Goal: Information Seeking & Learning: Learn about a topic

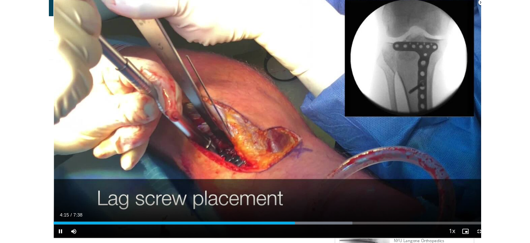
scroll to position [821, 0]
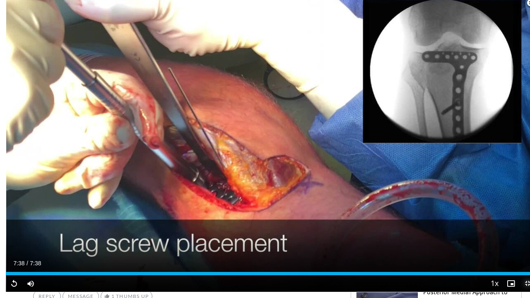
click at [521, 290] on span "Video Player" at bounding box center [528, 284] width 17 height 17
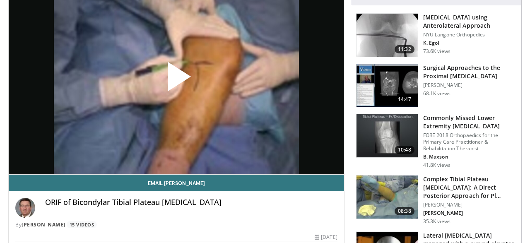
scroll to position [99, 0]
click at [177, 80] on span "Video Player" at bounding box center [177, 80] width 0 height 0
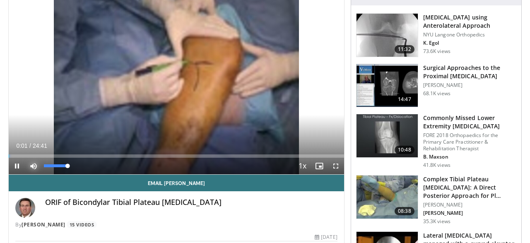
click at [37, 165] on span "Video Player" at bounding box center [33, 166] width 17 height 17
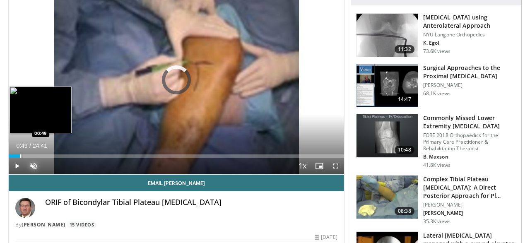
click at [19, 152] on div "Loaded : 0.00% 00:49 00:49" at bounding box center [177, 154] width 336 height 8
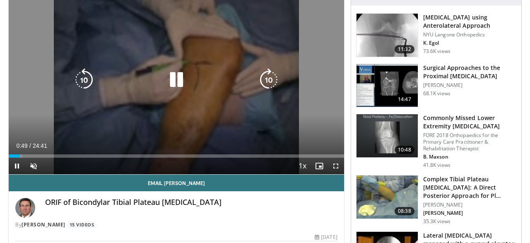
click at [182, 83] on icon "Video Player" at bounding box center [176, 79] width 23 height 23
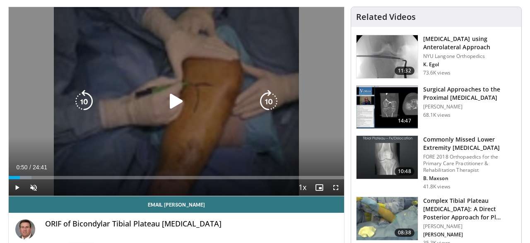
scroll to position [80, 0]
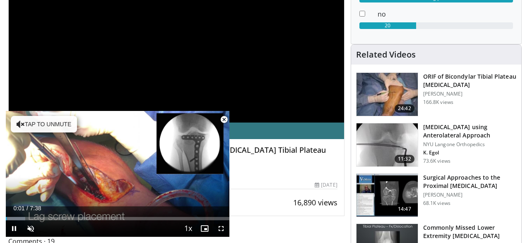
scroll to position [155, 0]
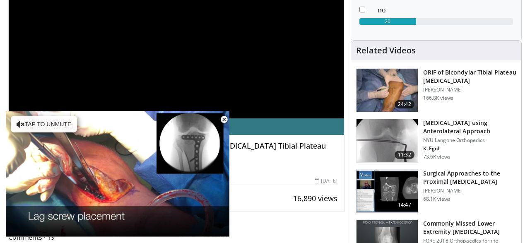
click at [282, 180] on div "16,890 views October 12, 2018" at bounding box center [176, 181] width 322 height 8
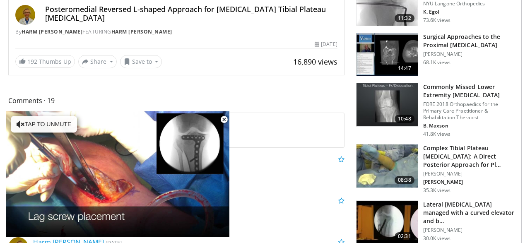
scroll to position [288, 0]
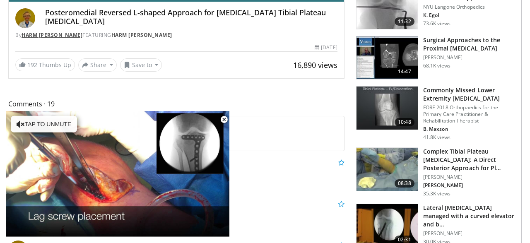
click at [46, 35] on link "Harm [PERSON_NAME]" at bounding box center [52, 34] width 61 height 7
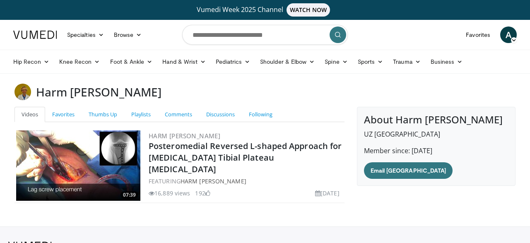
scroll to position [48, 0]
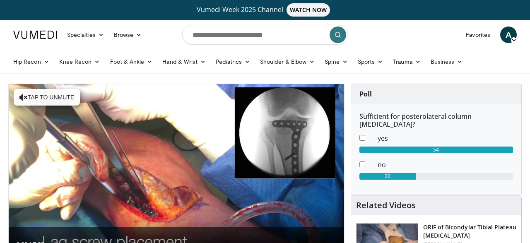
scroll to position [312, 0]
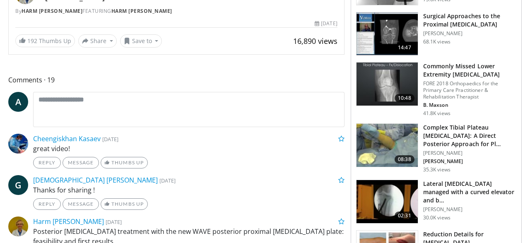
click at [391, 141] on img at bounding box center [387, 145] width 61 height 43
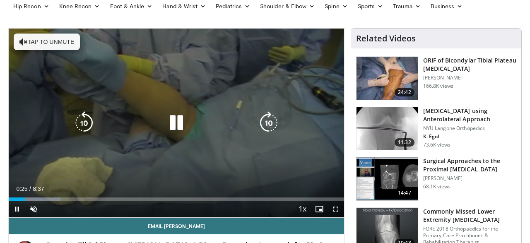
scroll to position [57, 0]
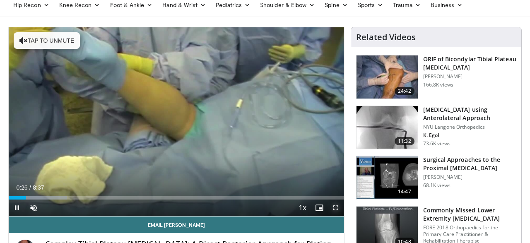
click at [333, 208] on span "Video Player" at bounding box center [336, 208] width 17 height 17
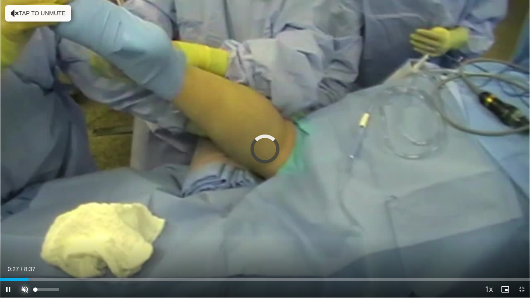
click at [31, 243] on span "Video Player" at bounding box center [25, 289] width 17 height 17
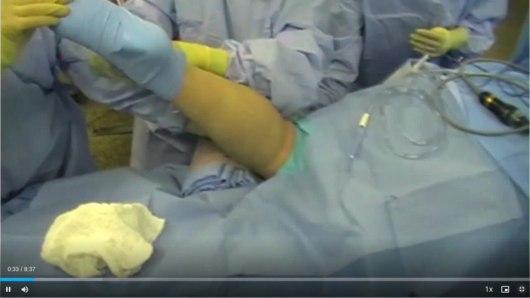
click at [526, 243] on span "Video Player" at bounding box center [522, 289] width 17 height 17
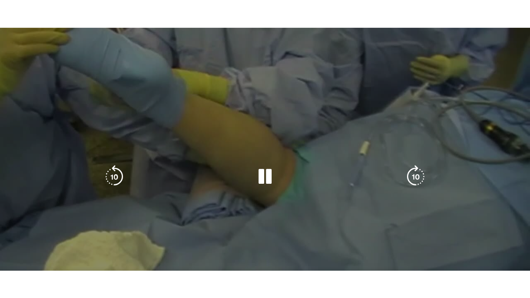
scroll to position [44, 0]
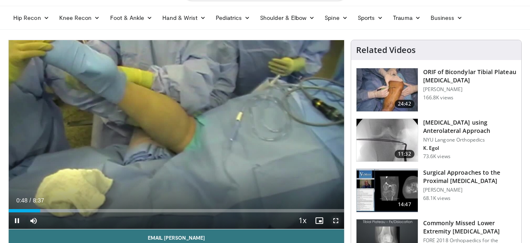
click at [337, 219] on span "Video Player" at bounding box center [336, 221] width 17 height 17
